Goal: Task Accomplishment & Management: Use online tool/utility

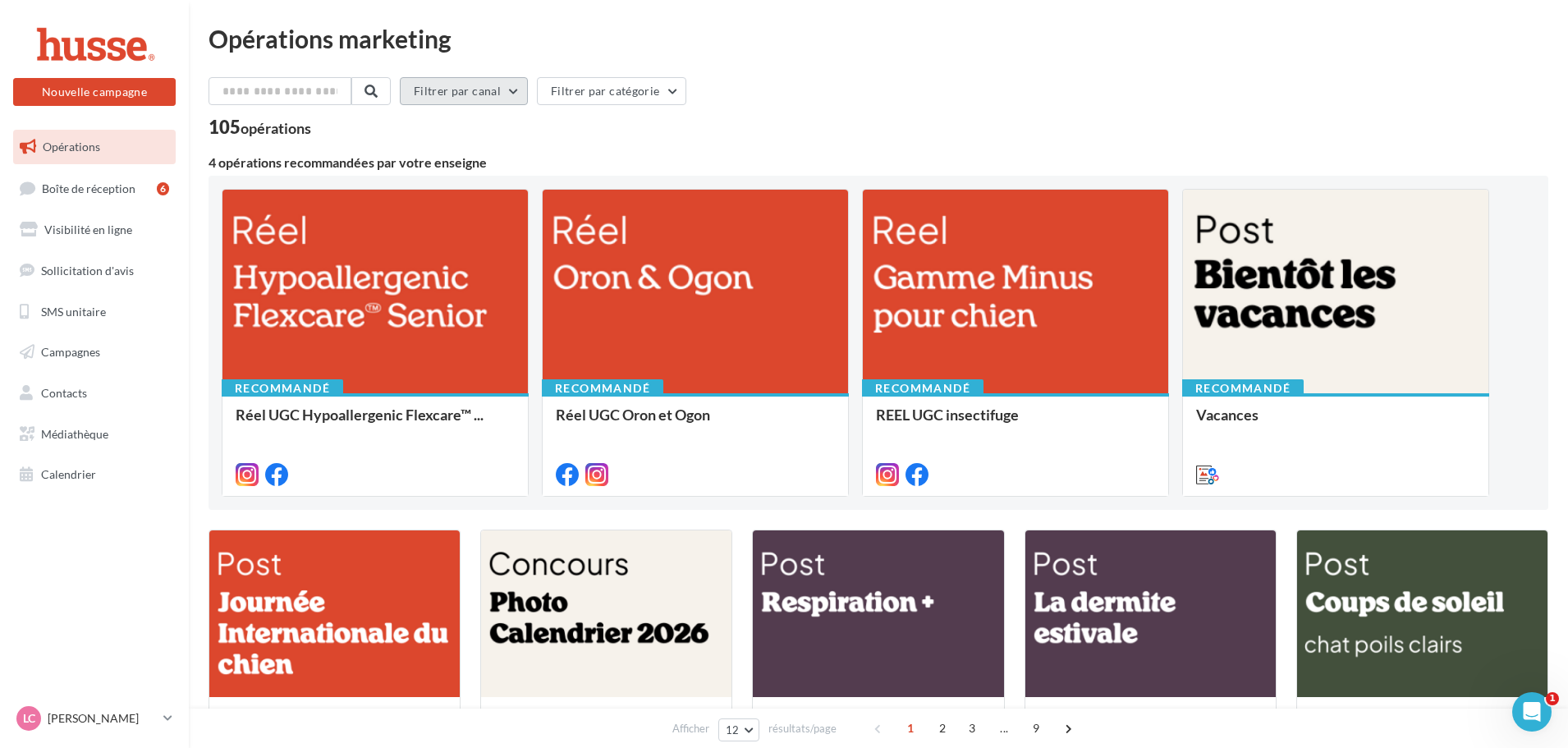
click at [498, 95] on button "Filtrer par canal" at bounding box center [464, 91] width 128 height 28
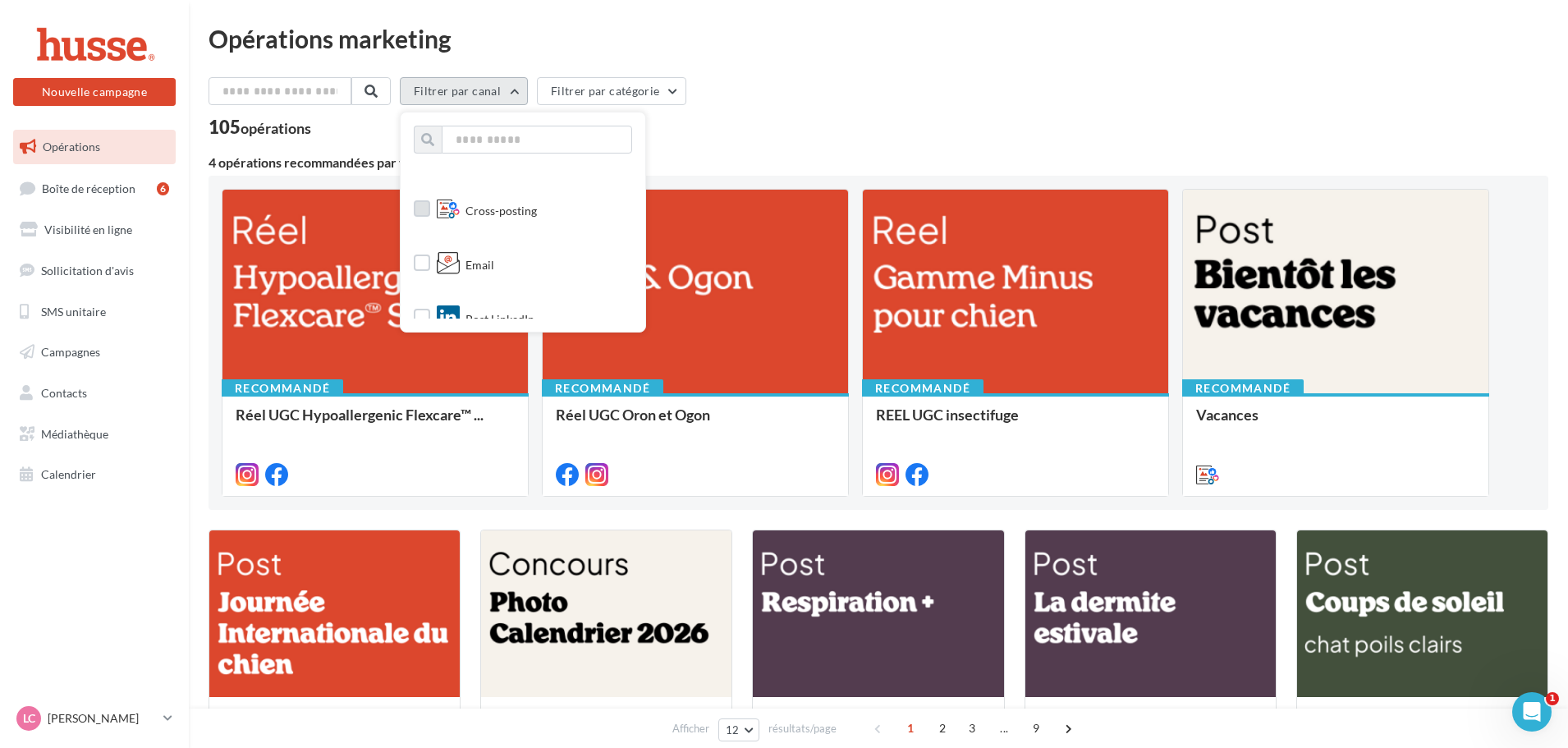
scroll to position [164, 0]
click at [430, 229] on label at bounding box center [421, 225] width 16 height 16
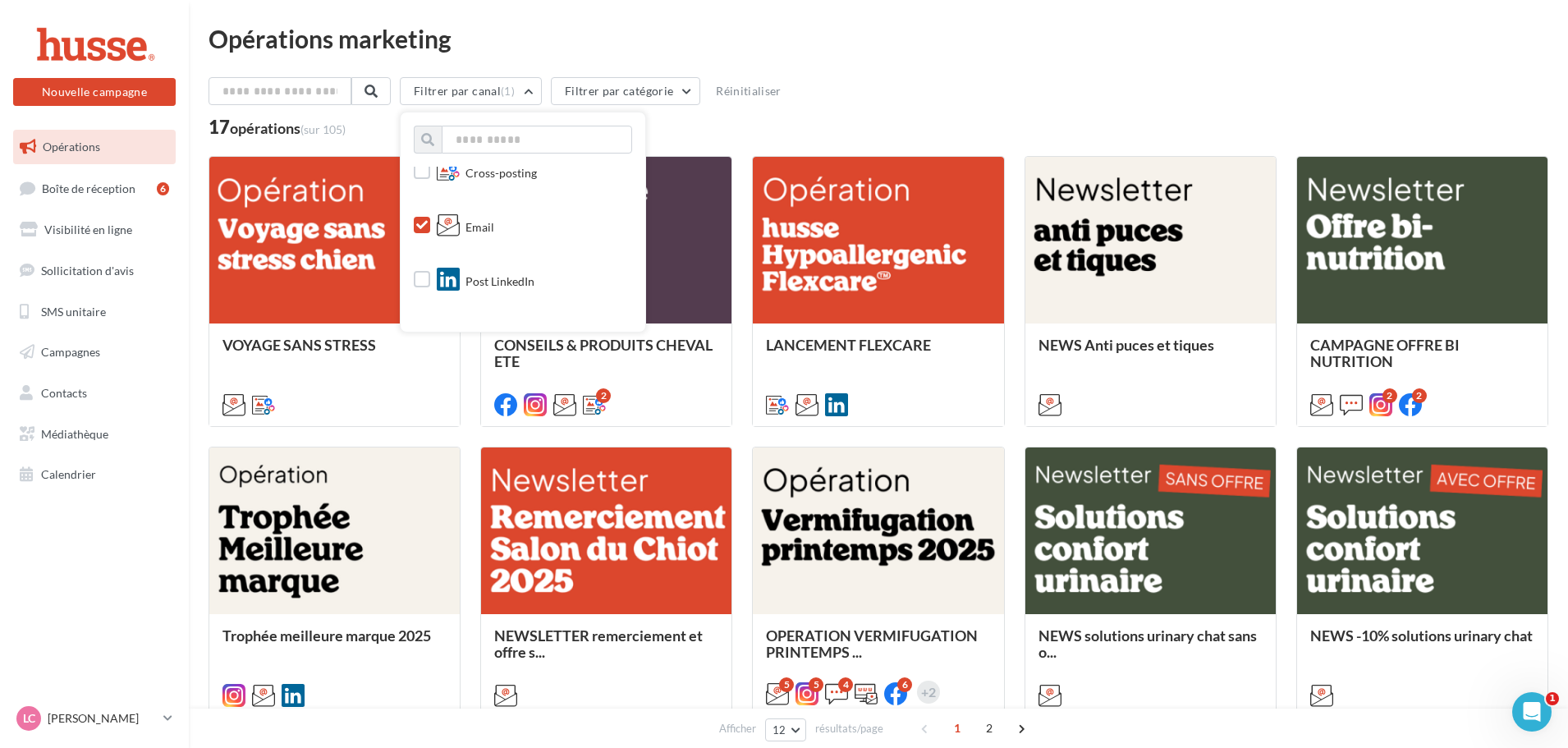
click at [892, 93] on div "Filtrer par canal (1) Tous les canaux Instagram Facebook Cross-posting Email Po…" at bounding box center [878, 94] width 1340 height 35
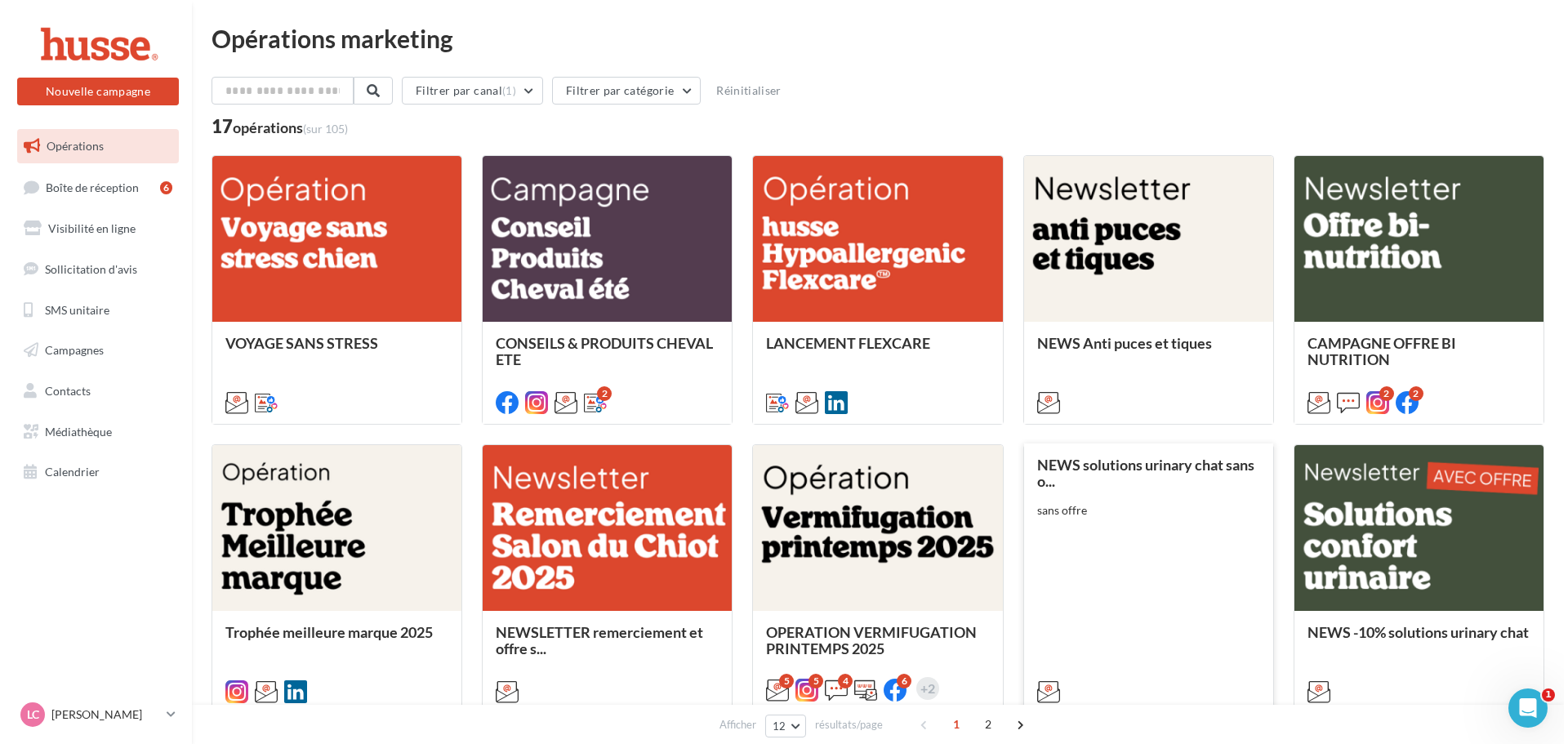
scroll to position [82, 0]
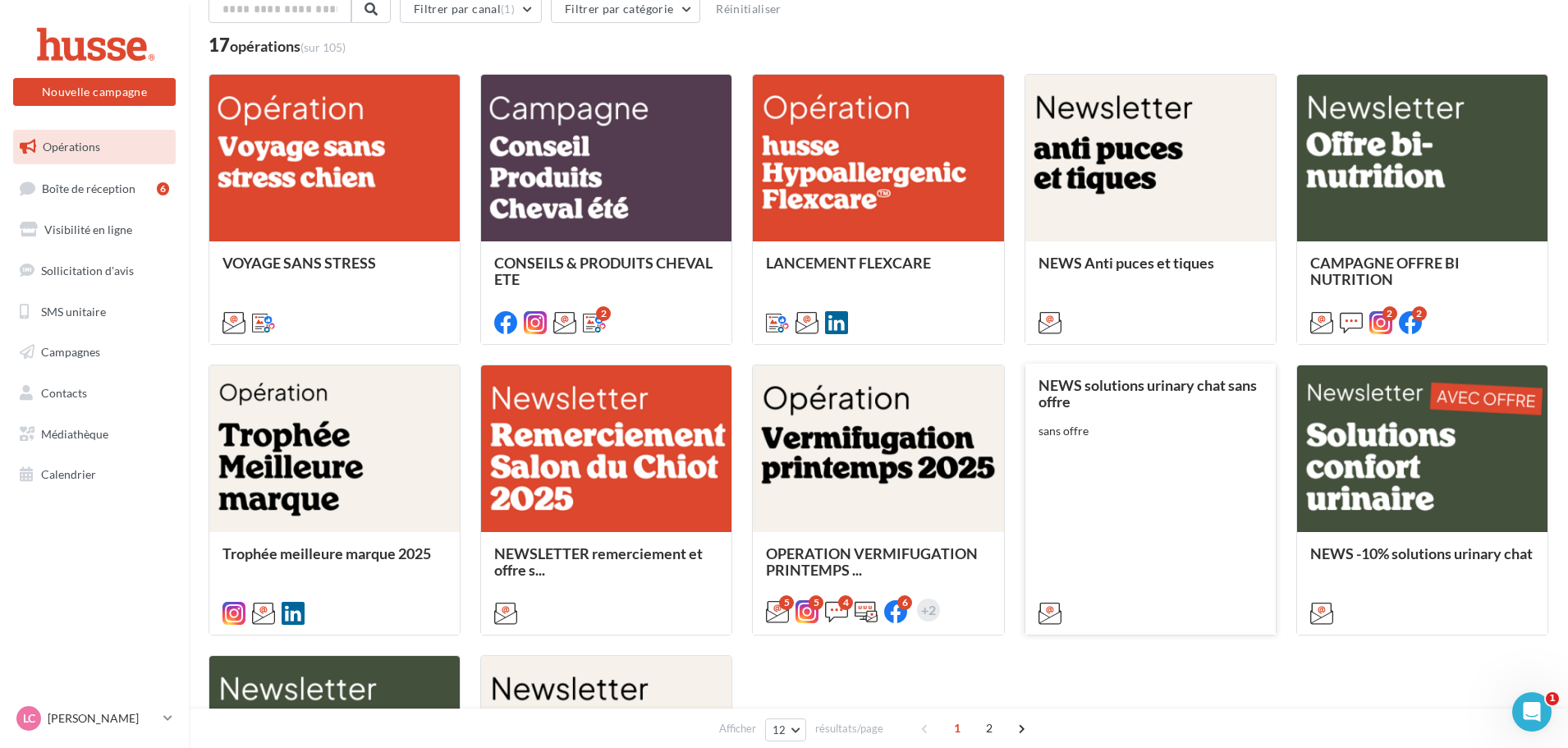
click at [1210, 485] on div "NEWS solutions urinary chat sans offre sans offre" at bounding box center [1150, 498] width 224 height 243
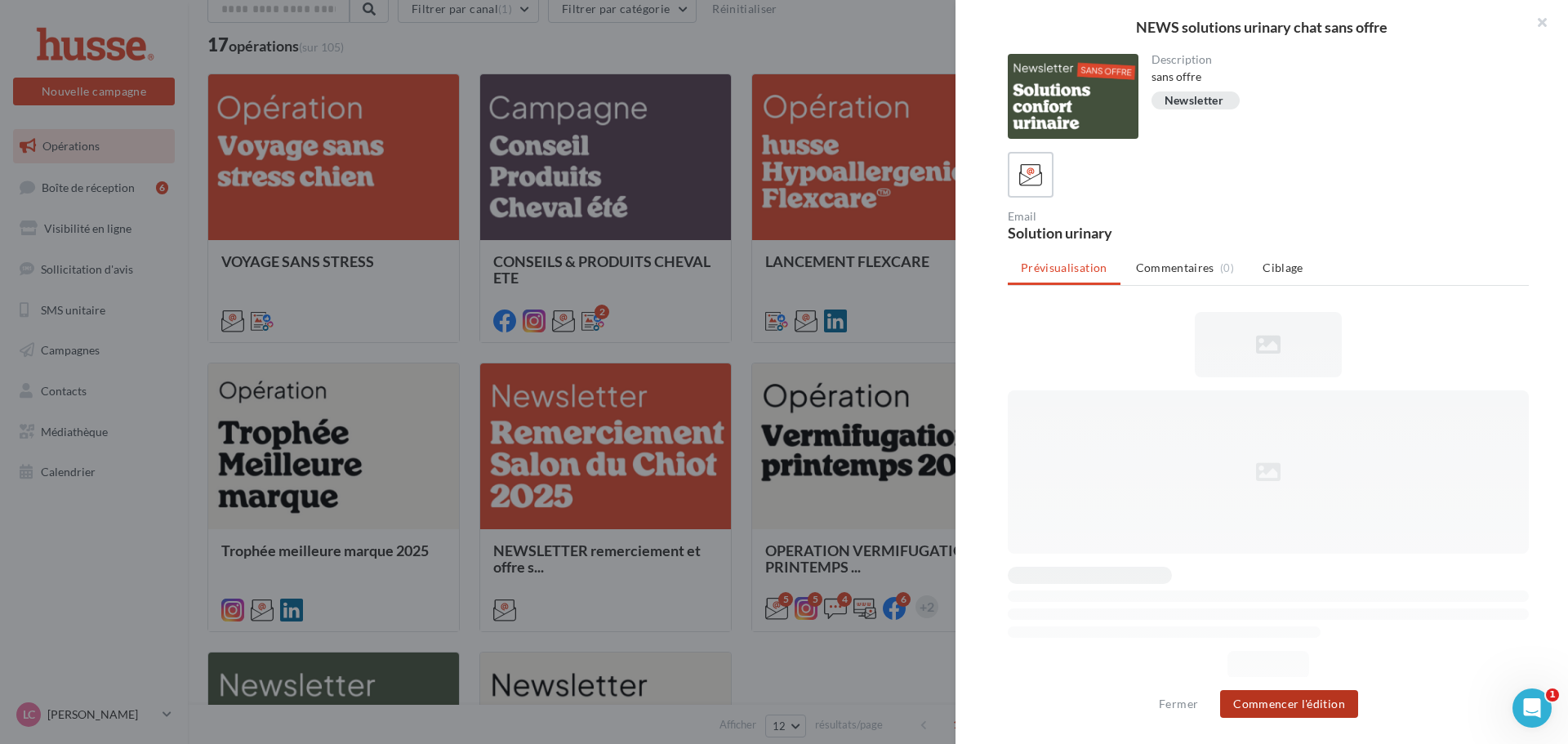
scroll to position [0, 0]
click at [1315, 706] on button "Commencer l'édition" at bounding box center [1289, 704] width 138 height 28
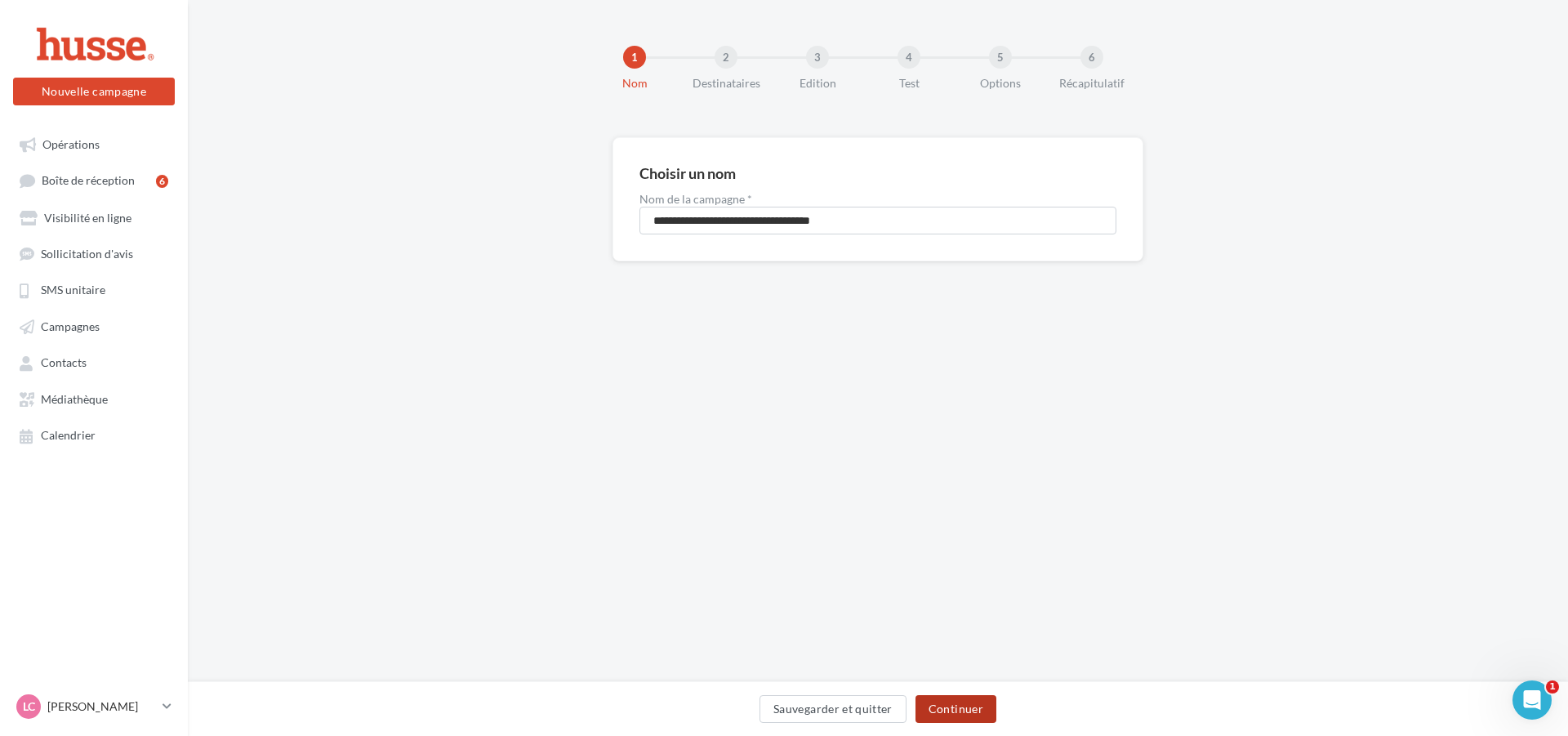
click at [955, 700] on button "Continuer" at bounding box center [956, 709] width 81 height 28
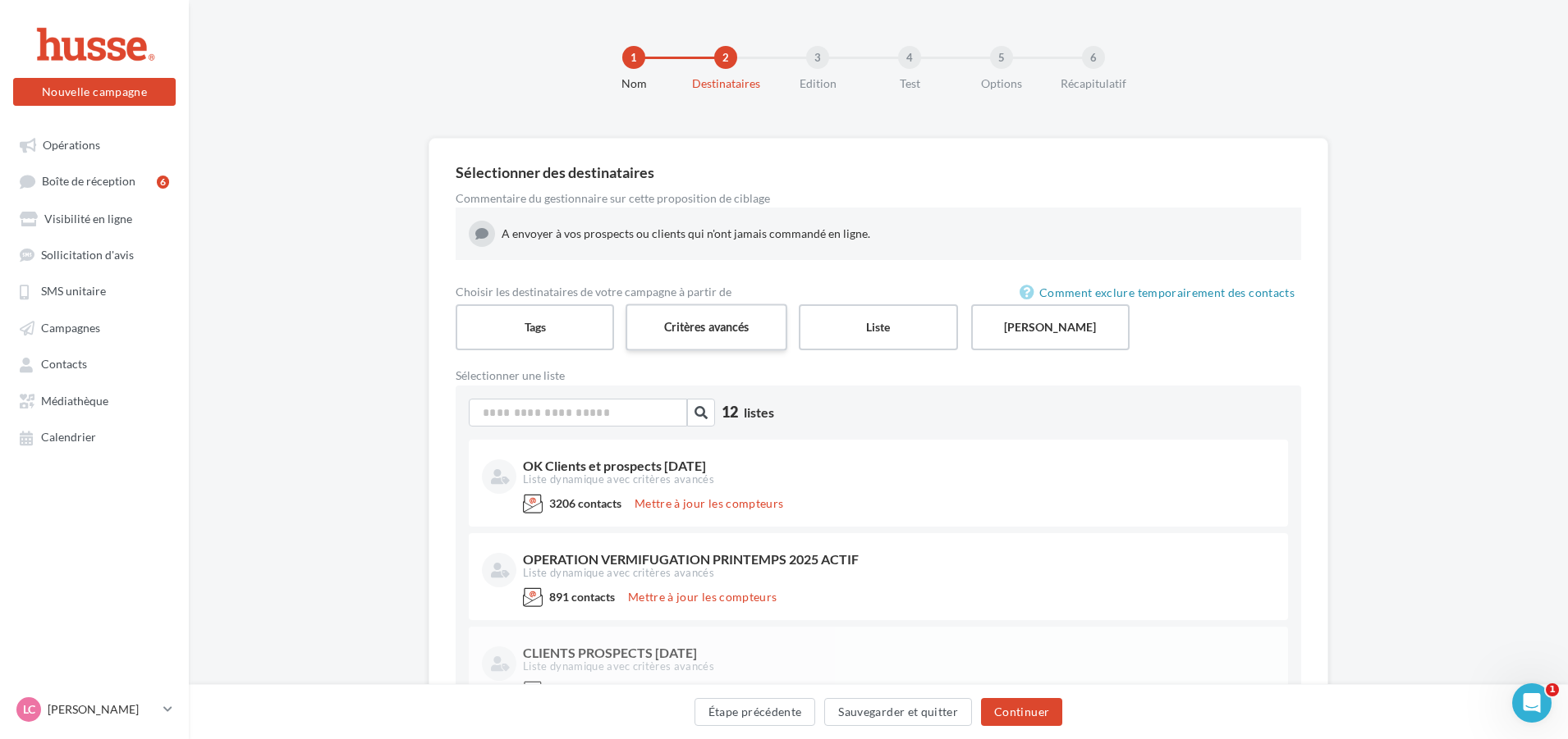
click at [680, 316] on label "Critères avancés" at bounding box center [706, 327] width 162 height 47
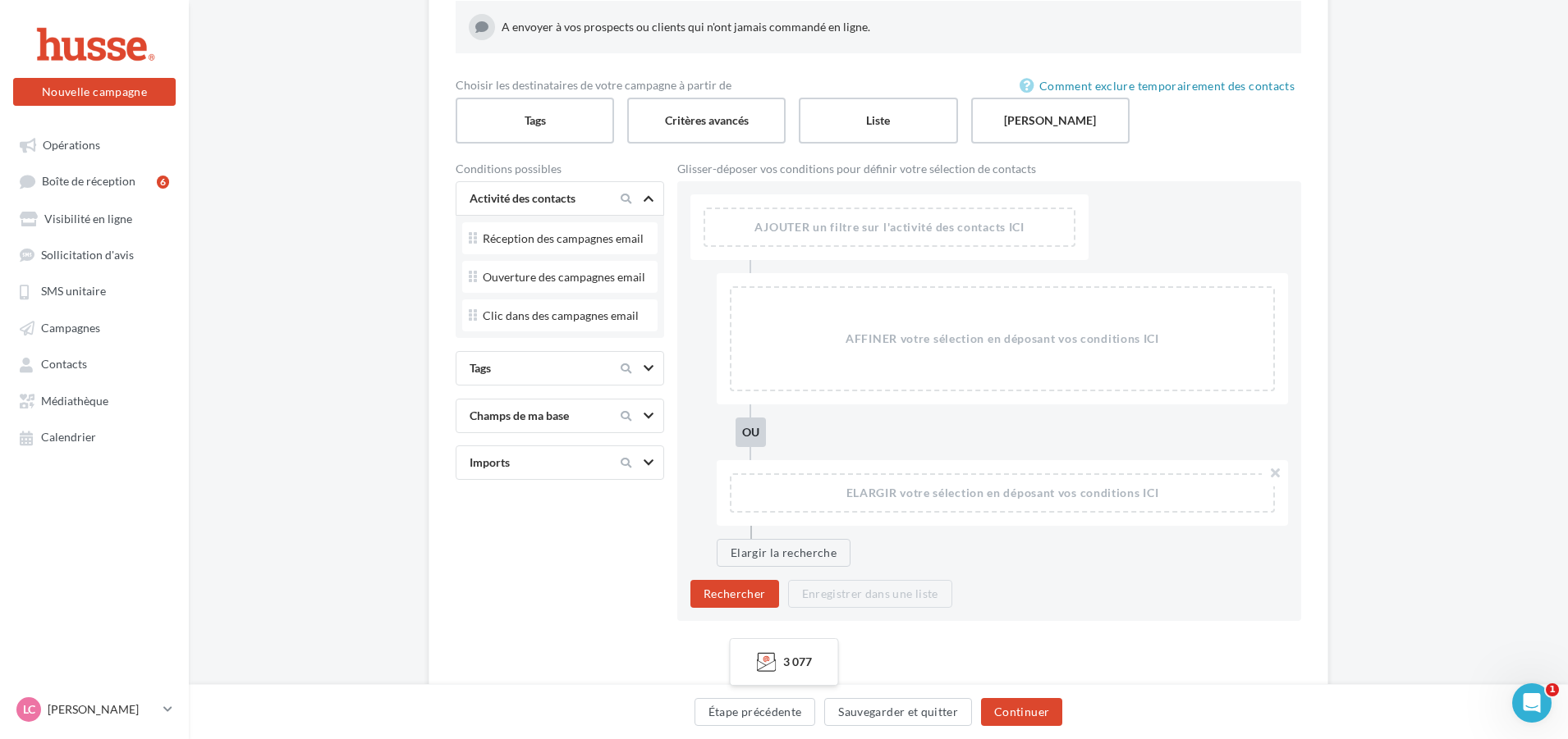
scroll to position [246, 0]
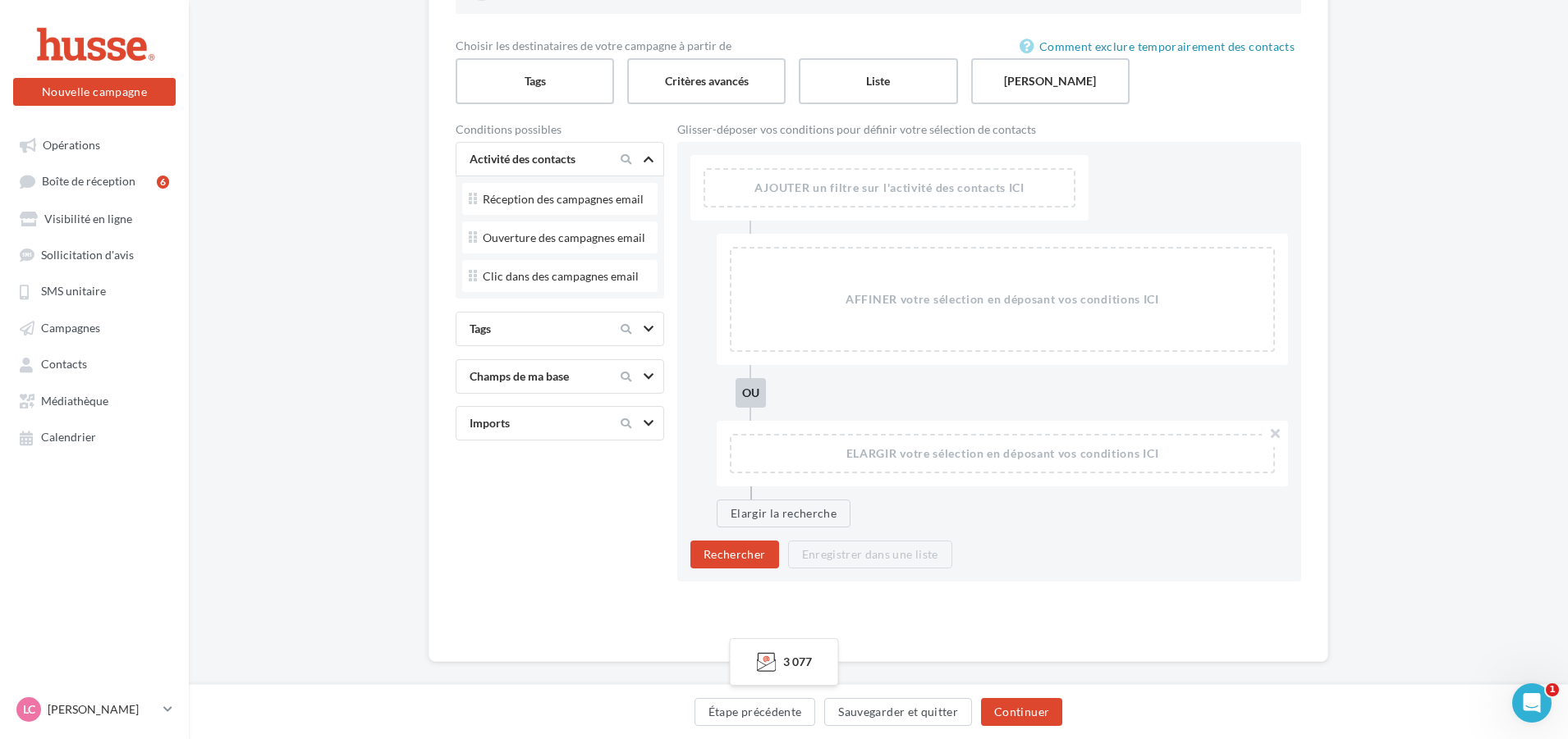
click at [542, 377] on div "Champs de ma base" at bounding box center [531, 376] width 138 height 16
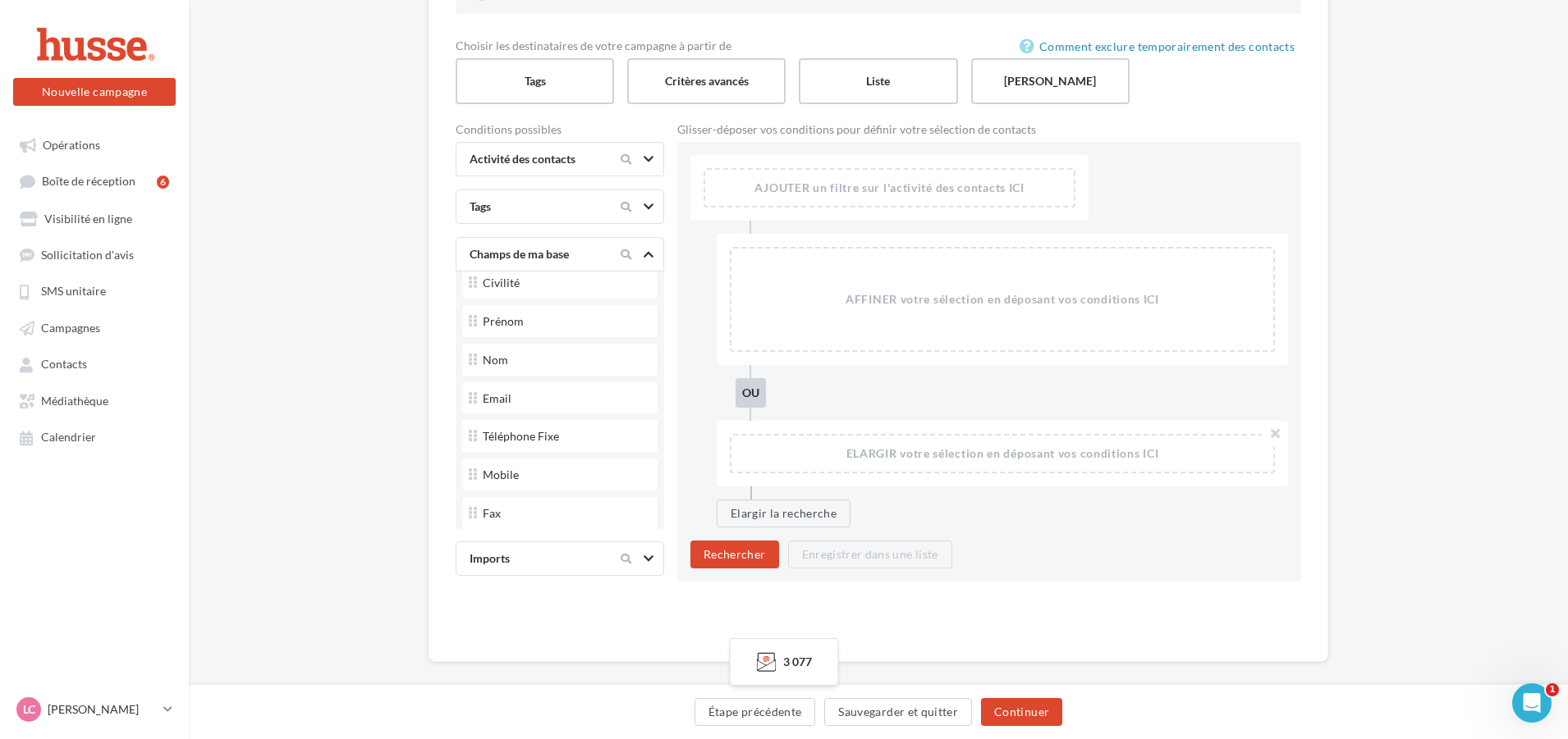
scroll to position [0, 0]
drag, startPoint x: 868, startPoint y: 710, endPoint x: 858, endPoint y: 717, distance: 12.2
click at [868, 710] on button "Sauvegarder et quitter" at bounding box center [898, 712] width 148 height 28
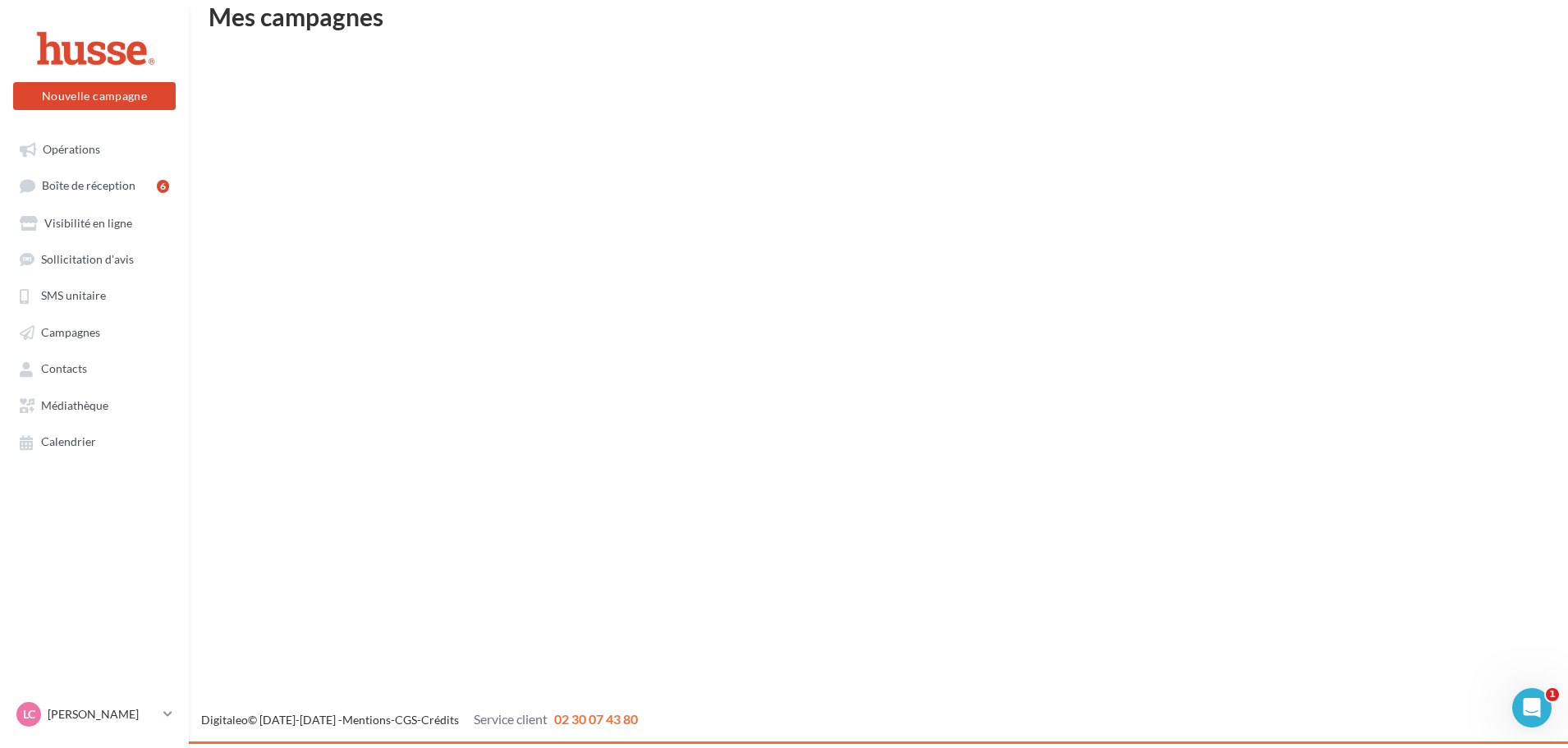
scroll to position [26, 0]
